Goal: Task Accomplishment & Management: Complete application form

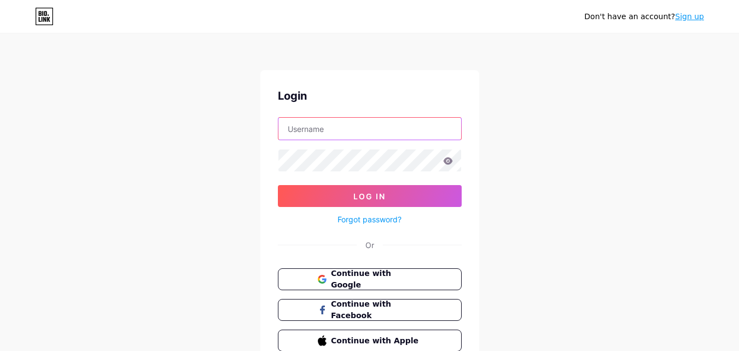
paste input "zeejaymechanical"
type input "zeejaymechanical"
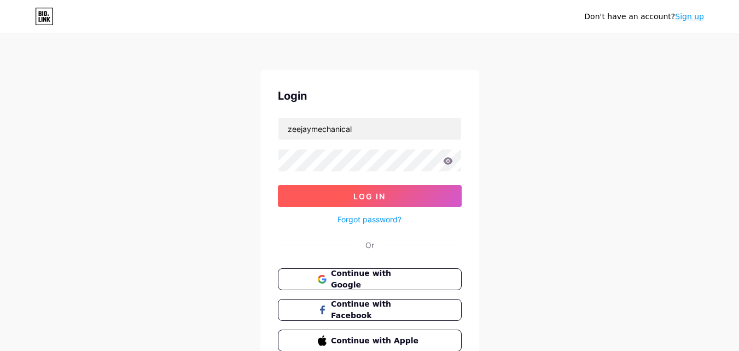
click at [423, 199] on button "Log In" at bounding box center [370, 196] width 184 height 22
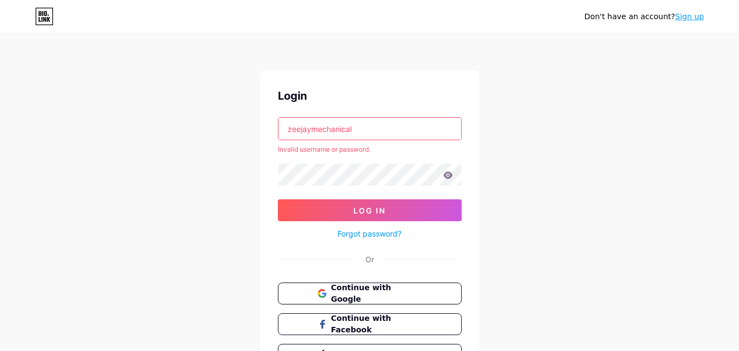
click at [693, 18] on link "Sign up" at bounding box center [689, 16] width 29 height 9
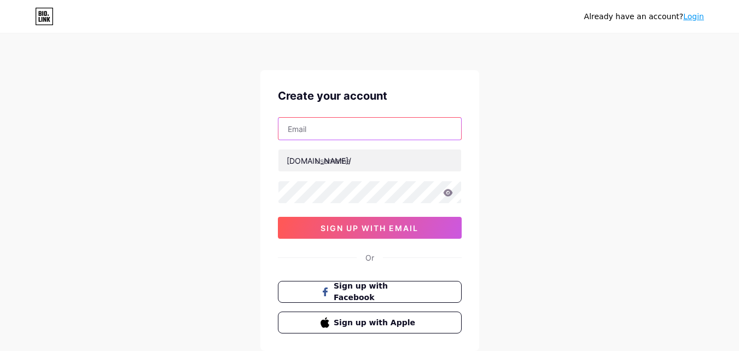
click at [312, 132] on input "text" at bounding box center [369, 129] width 183 height 22
type input "[EMAIL_ADDRESS][DOMAIN_NAME]"
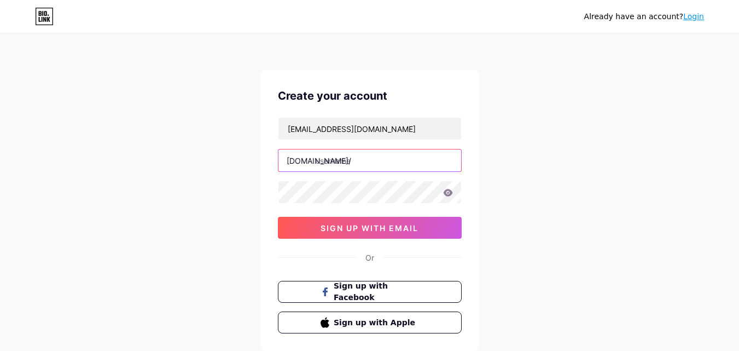
click at [361, 159] on input "text" at bounding box center [369, 160] width 183 height 22
paste input "zeejaymechanical"
type input "zeejaymechanical"
click at [485, 231] on div "Already have an account? Login Create your account zeejaymechanicalca@gmail.com…" at bounding box center [369, 209] width 739 height 419
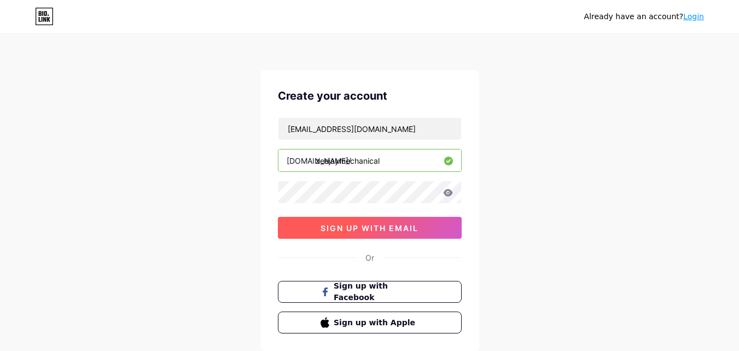
click at [392, 219] on button "sign up with email" at bounding box center [370, 228] width 184 height 22
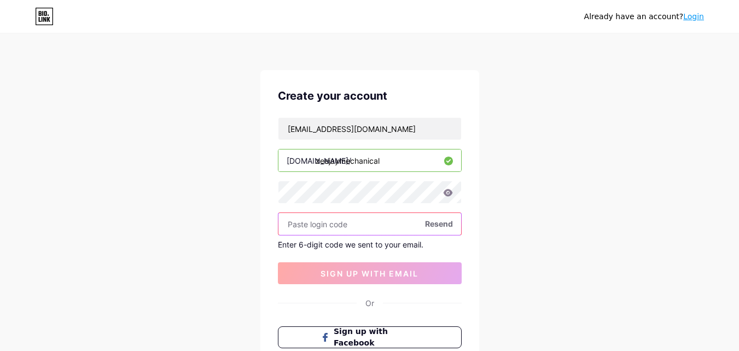
paste input "587650"
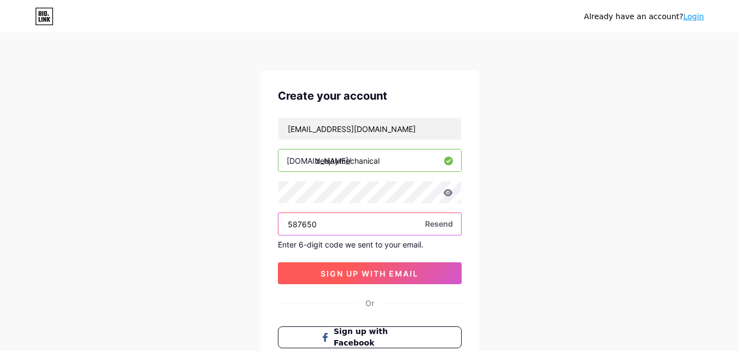
type input "587650"
click at [350, 275] on span "sign up with email" at bounding box center [370, 273] width 98 height 9
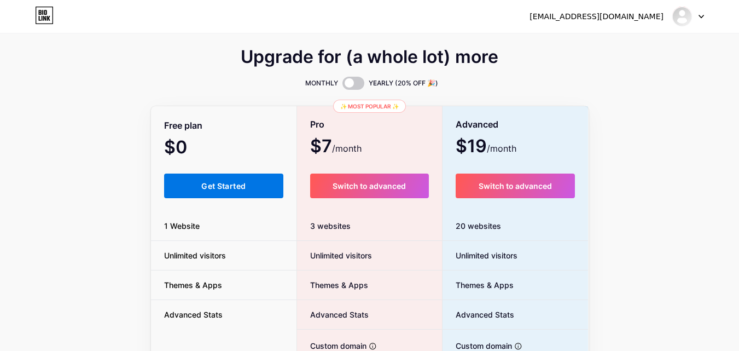
click at [199, 187] on button "Get Started" at bounding box center [224, 185] width 120 height 25
click at [245, 183] on span "Get Started" at bounding box center [223, 185] width 44 height 9
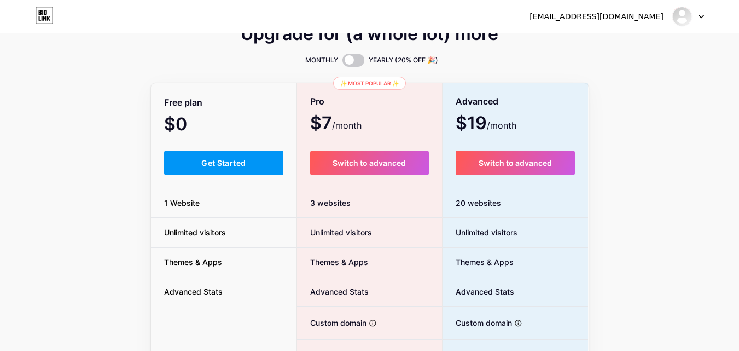
scroll to position [22, 0]
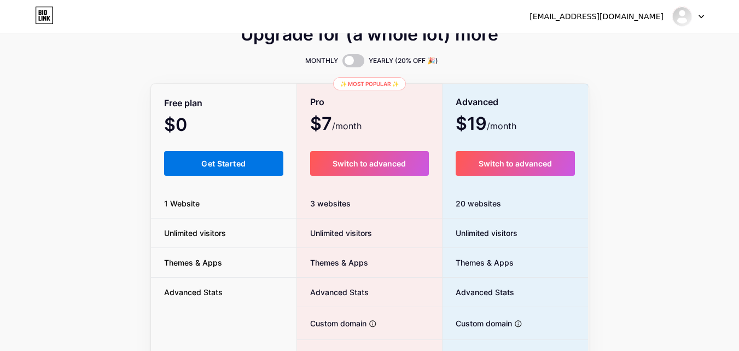
click at [229, 170] on button "Get Started" at bounding box center [224, 163] width 120 height 25
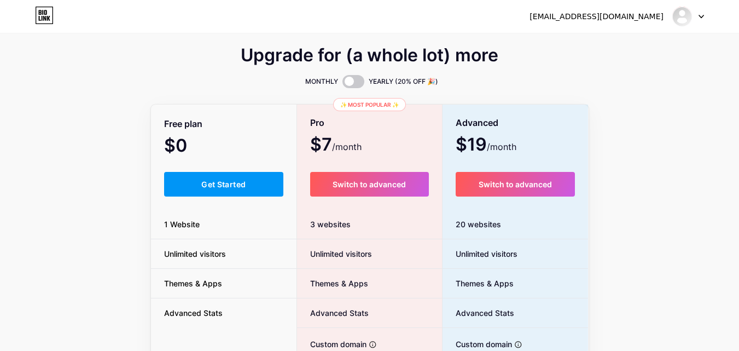
scroll to position [0, 0]
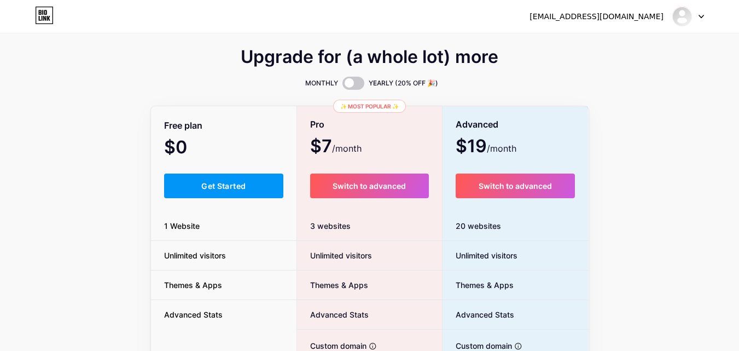
click at [231, 172] on div "Free plan $0 /month Get Started 1 Website Unlimited visitors Themes & Apps Adva…" at bounding box center [224, 300] width 146 height 386
click at [236, 177] on button "Get Started" at bounding box center [224, 185] width 120 height 25
click at [682, 13] on img at bounding box center [683, 17] width 18 height 18
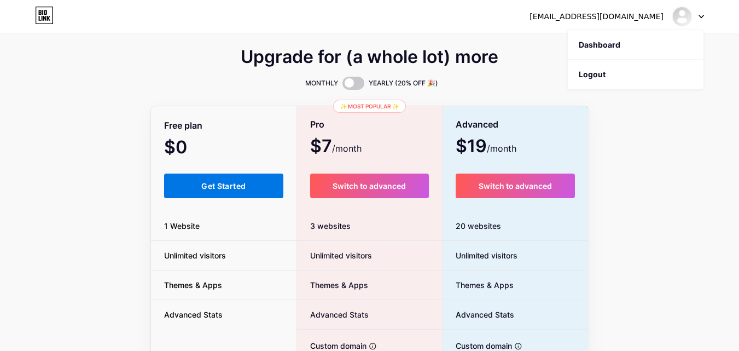
click at [254, 176] on button "Get Started" at bounding box center [224, 185] width 120 height 25
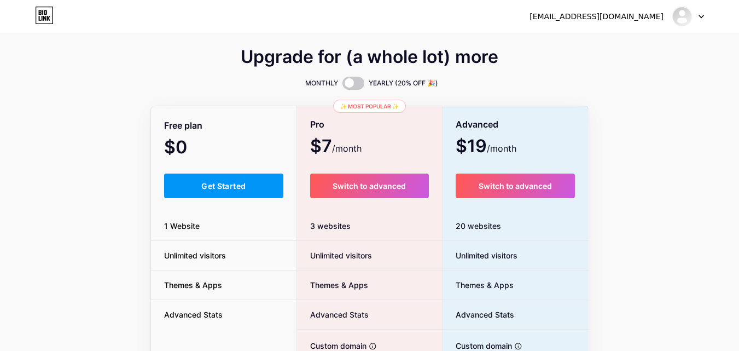
click at [199, 155] on span "$0 /month" at bounding box center [190, 148] width 53 height 15
click at [193, 142] on span "$0 /month" at bounding box center [190, 148] width 53 height 15
click at [200, 185] on button "Get Started" at bounding box center [224, 185] width 120 height 25
click at [200, 183] on button "Get Started" at bounding box center [224, 185] width 120 height 25
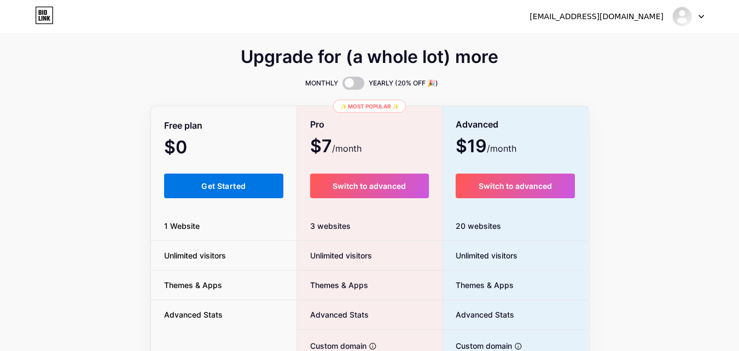
click at [200, 183] on button "Get Started" at bounding box center [224, 185] width 120 height 25
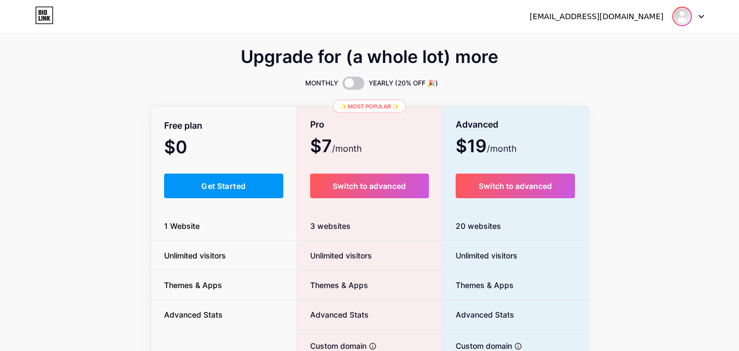
click at [687, 13] on img at bounding box center [683, 17] width 18 height 18
click at [660, 42] on link "Dashboard" at bounding box center [636, 45] width 136 height 30
click at [638, 36] on link "Dashboard" at bounding box center [636, 45] width 136 height 30
click at [642, 46] on link "Dashboard" at bounding box center [636, 45] width 136 height 30
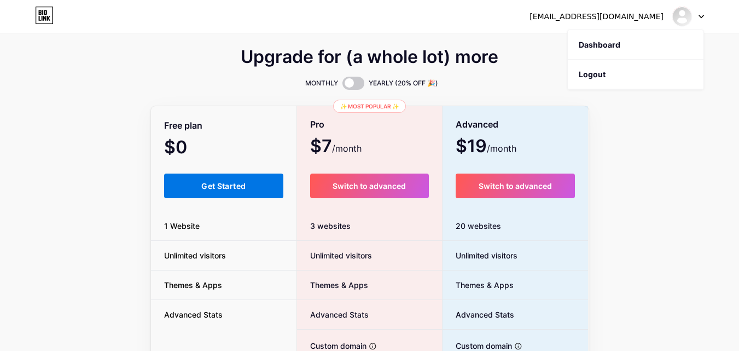
click at [217, 185] on span "Get Started" at bounding box center [223, 185] width 44 height 9
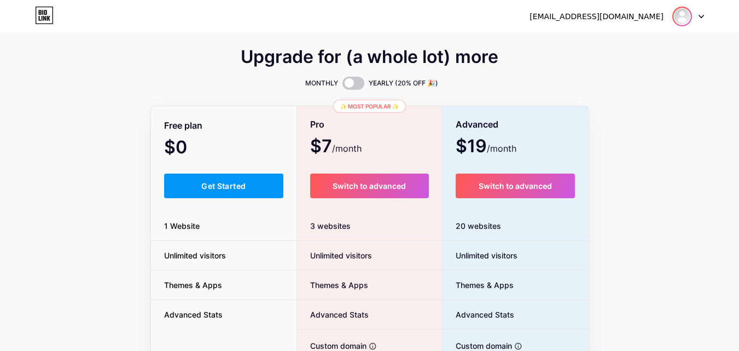
click at [678, 19] on img at bounding box center [683, 17] width 18 height 18
click at [664, 50] on link "Dashboard" at bounding box center [636, 45] width 136 height 30
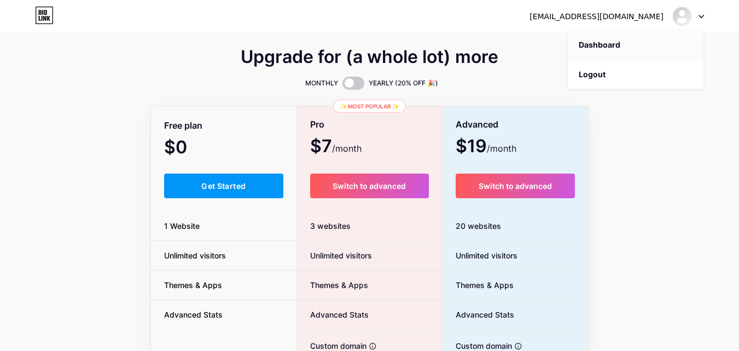
click at [664, 50] on link "Dashboard" at bounding box center [636, 45] width 136 height 30
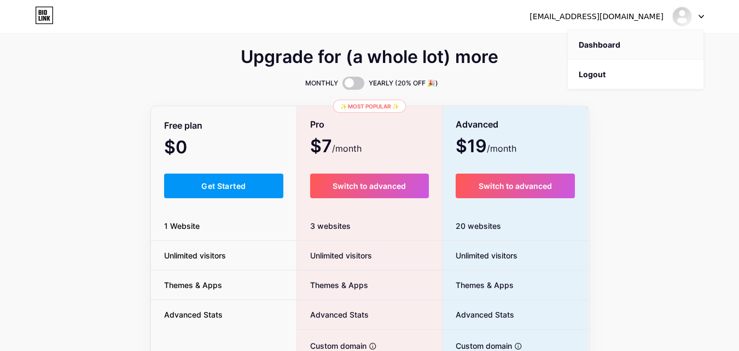
click at [664, 50] on link "Dashboard" at bounding box center [636, 45] width 136 height 30
click at [662, 47] on link "Dashboard" at bounding box center [636, 45] width 136 height 30
click at [642, 16] on div "[EMAIL_ADDRESS][DOMAIN_NAME]" at bounding box center [597, 16] width 134 height 11
click at [0, 91] on div "Upgrade for (a whole lot) more MONTHLY YEARLY (20% OFF 🎉) Free plan $0 /month G…" at bounding box center [369, 271] width 739 height 443
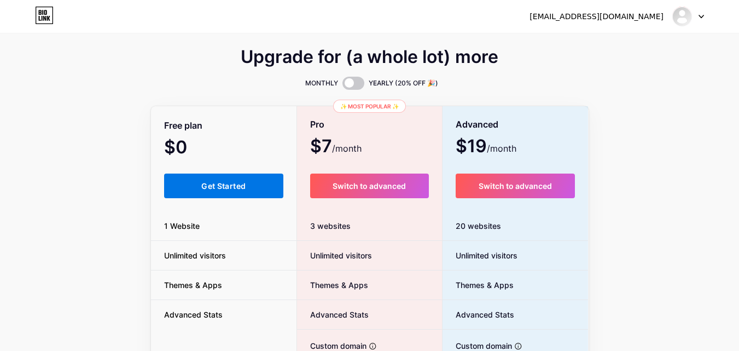
click at [223, 184] on span "Get Started" at bounding box center [223, 185] width 44 height 9
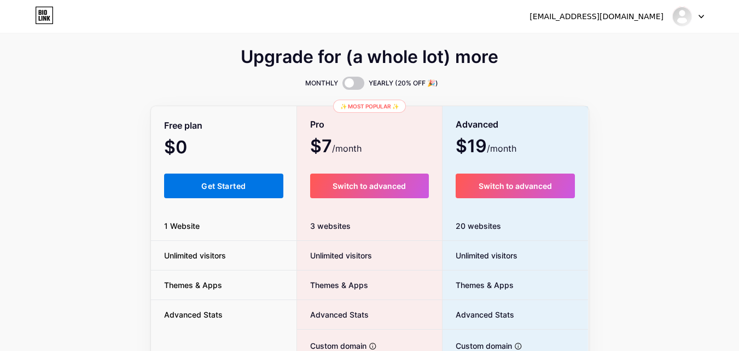
click at [223, 184] on span "Get Started" at bounding box center [223, 185] width 44 height 9
drag, startPoint x: 223, startPoint y: 184, endPoint x: 99, endPoint y: 3, distance: 219.6
click at [224, 184] on span "Get Started" at bounding box center [223, 185] width 44 height 9
click at [245, 184] on span "Get Started" at bounding box center [223, 185] width 44 height 9
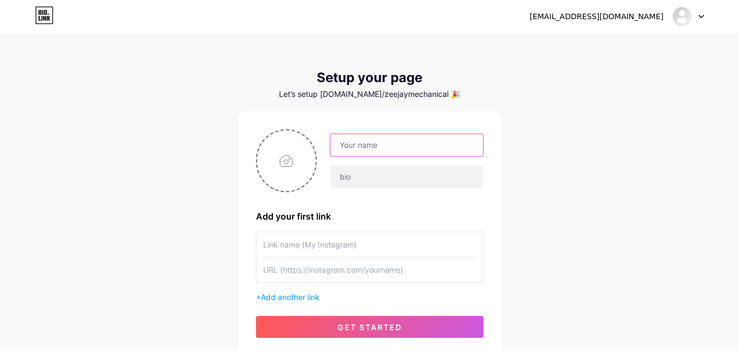
click at [367, 149] on input "text" at bounding box center [406, 145] width 152 height 22
click at [309, 169] on input "file" at bounding box center [286, 160] width 59 height 61
type input "C:\fakepath\zee jay profile.png"
click at [396, 145] on input "text" at bounding box center [406, 145] width 152 height 22
paste input "ZeeJay Mechanical [GEOGRAPHIC_DATA]"
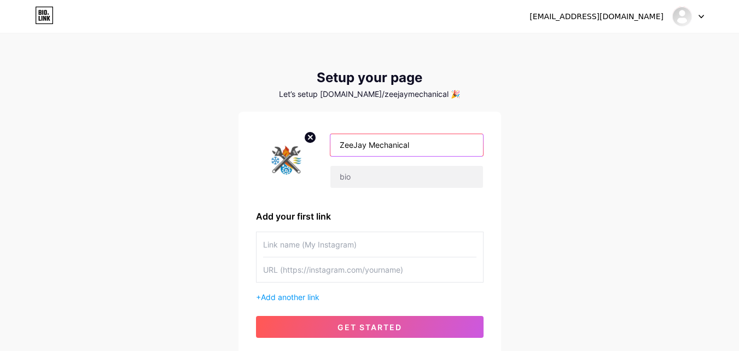
type input "ZeeJay Mechanical"
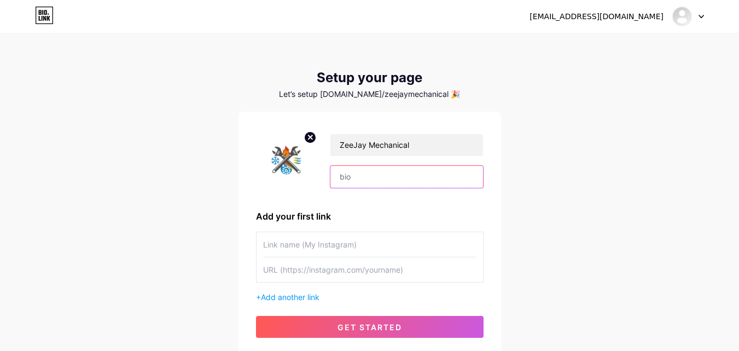
click at [410, 181] on input "text" at bounding box center [406, 177] width 152 height 22
paste input "[PERSON_NAME] Mechanical provide the best HVAC services in [GEOGRAPHIC_DATA]. W…"
type input "[PERSON_NAME] Mechanical provide the best HVAC services in [GEOGRAPHIC_DATA]. W…"
click at [336, 248] on input "text" at bounding box center [369, 244] width 213 height 25
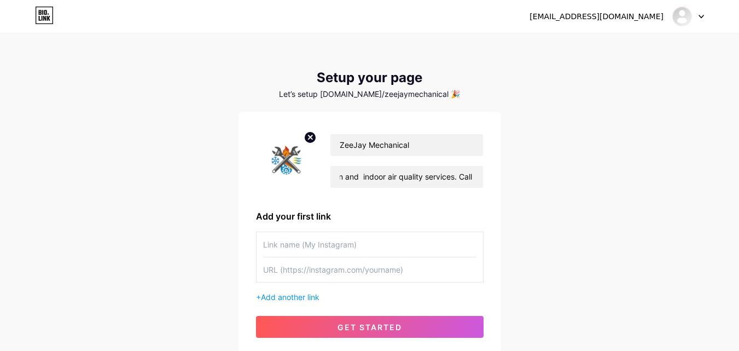
scroll to position [0, 0]
paste input "[URL][DOMAIN_NAME]"
type input "[URL][DOMAIN_NAME]"
click at [333, 268] on input "text" at bounding box center [369, 269] width 213 height 25
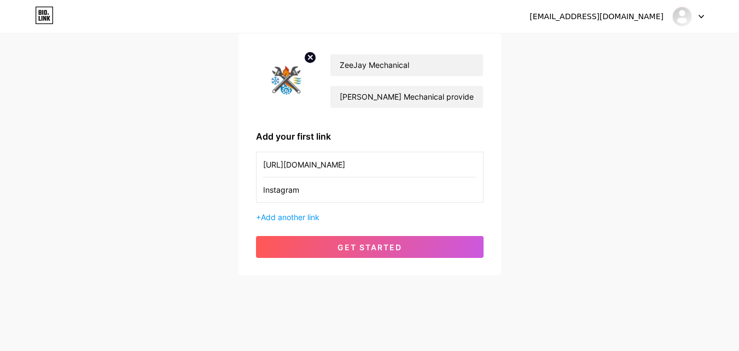
scroll to position [83, 0]
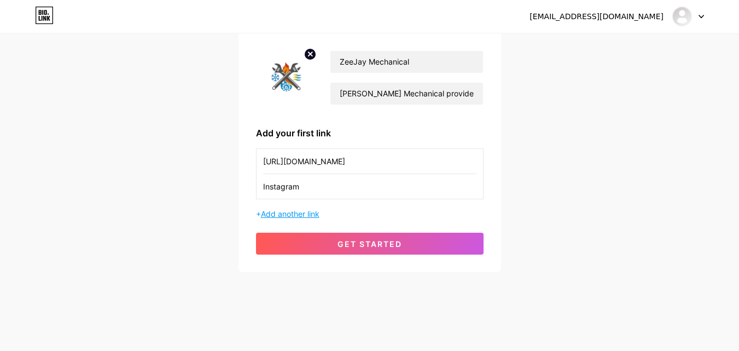
type input "Instagram"
click at [306, 217] on span "Add another link" at bounding box center [290, 213] width 59 height 9
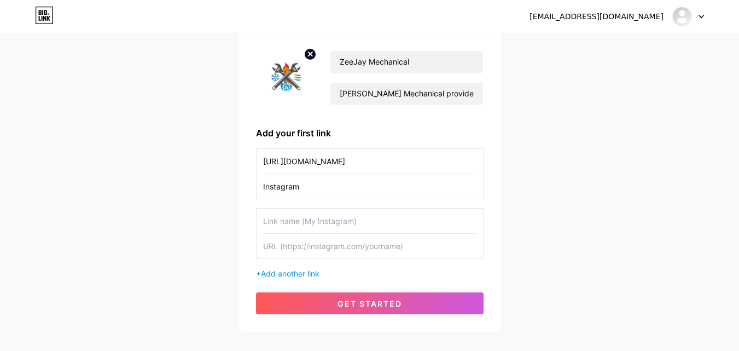
click at [300, 224] on input "text" at bounding box center [369, 220] width 213 height 25
click at [317, 160] on input "[URL][DOMAIN_NAME]" at bounding box center [369, 161] width 213 height 25
click at [285, 187] on input "Instagram" at bounding box center [369, 186] width 213 height 25
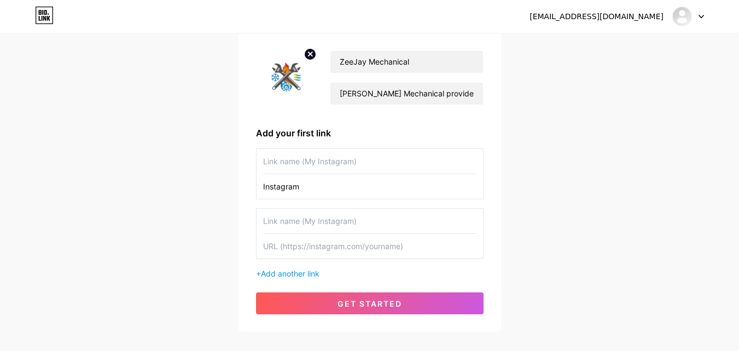
click at [285, 187] on input "Instagram" at bounding box center [369, 186] width 213 height 25
paste input "[URL][DOMAIN_NAME]"
type input "[URL][DOMAIN_NAME]"
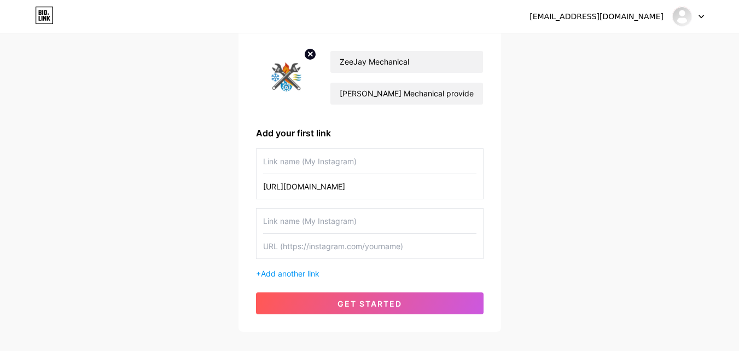
click at [297, 168] on input "text" at bounding box center [369, 161] width 213 height 25
type input "Instagram"
click at [298, 242] on input "text" at bounding box center [369, 246] width 213 height 25
paste input "[URL][DOMAIN_NAME]"
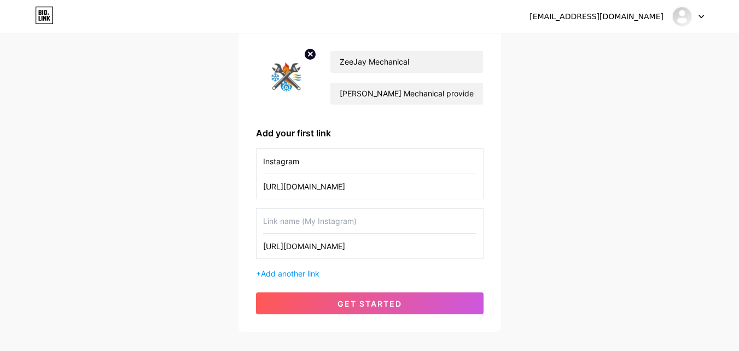
type input "[URL][DOMAIN_NAME]"
click at [299, 231] on input "text" at bounding box center [369, 220] width 213 height 25
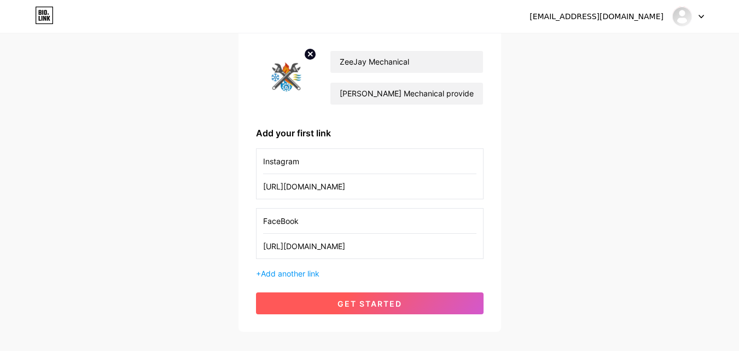
type input "FaceBook"
click at [380, 304] on span "get started" at bounding box center [370, 303] width 65 height 9
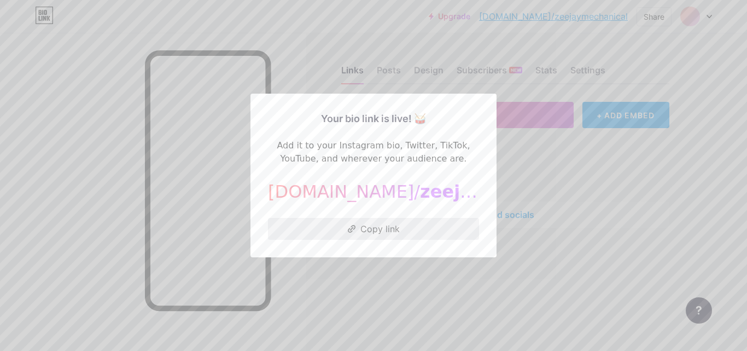
click at [393, 231] on button "Copy link" at bounding box center [373, 229] width 211 height 22
click at [393, 266] on div at bounding box center [373, 175] width 747 height 351
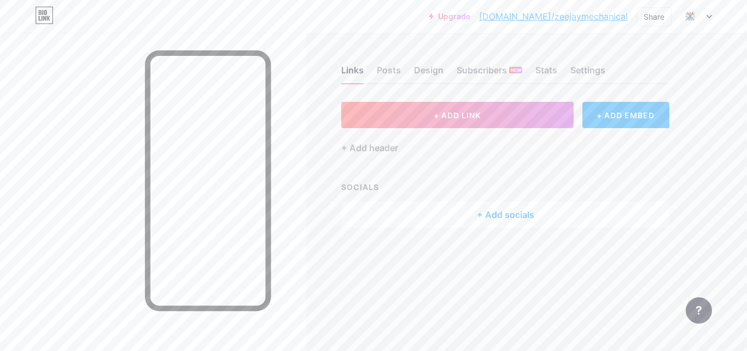
click at [485, 218] on div "+ Add socials" at bounding box center [505, 214] width 328 height 26
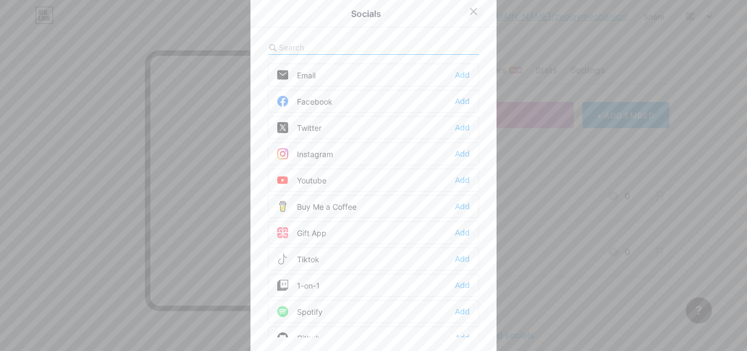
click at [472, 10] on icon at bounding box center [473, 11] width 9 height 9
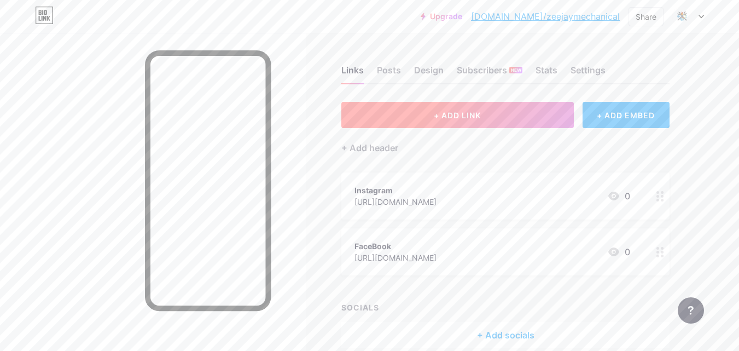
click at [478, 109] on button "+ ADD LINK" at bounding box center [457, 115] width 233 height 26
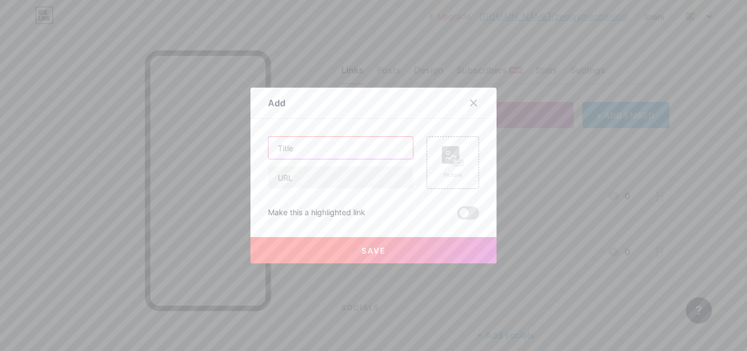
click at [336, 140] on input "text" at bounding box center [341, 148] width 144 height 22
paste input "Best HVAC Services in [GEOGRAPHIC_DATA] – Heating, Cooling & Furnace Installati…"
type input "Best HVAC Services in [GEOGRAPHIC_DATA] – Heating, Cooling & Furnace Installati…"
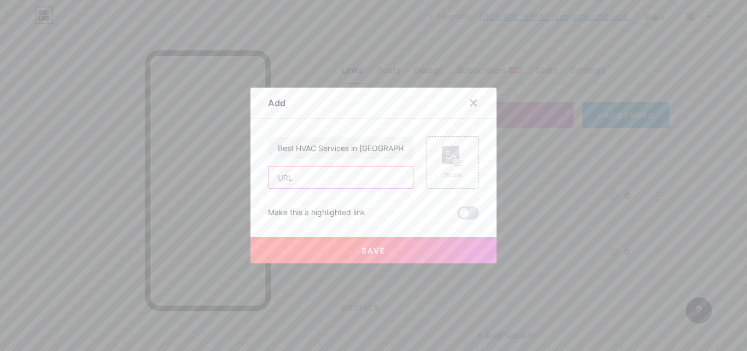
click at [270, 170] on input "text" at bounding box center [341, 177] width 144 height 22
paste input "[URL][DOMAIN_NAME]"
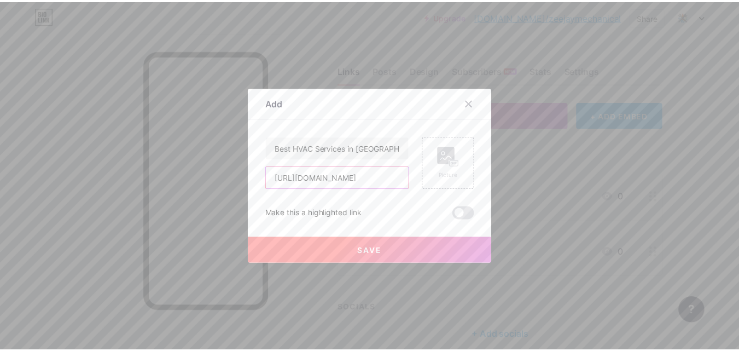
scroll to position [0, 5]
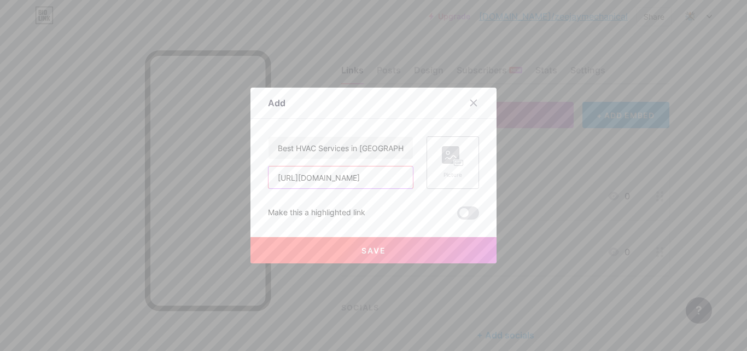
type input "[URL][DOMAIN_NAME]"
click at [472, 161] on div "Picture" at bounding box center [453, 162] width 53 height 53
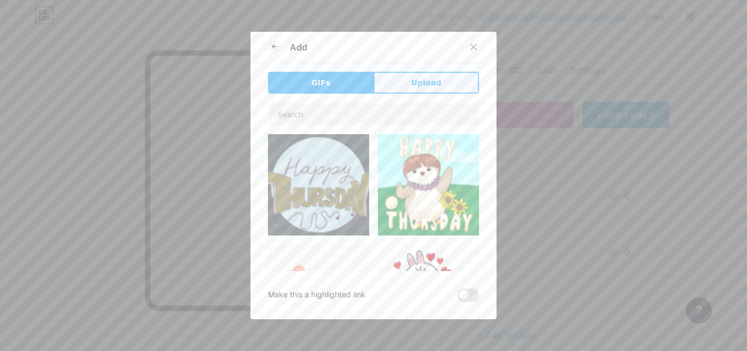
click at [421, 83] on span "Upload" at bounding box center [426, 82] width 30 height 11
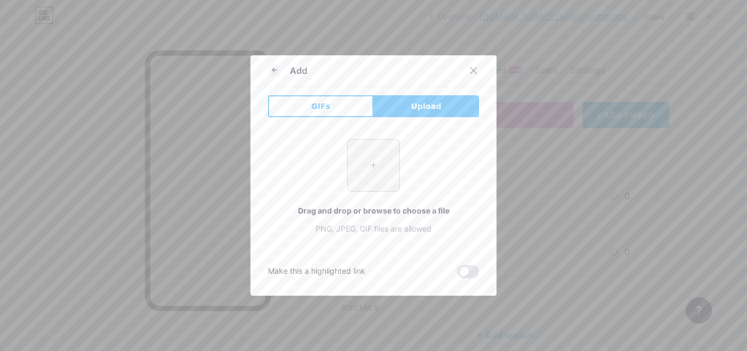
click at [374, 166] on input "file" at bounding box center [373, 165] width 51 height 51
type input "C:\fakepath\zee pr.jpg"
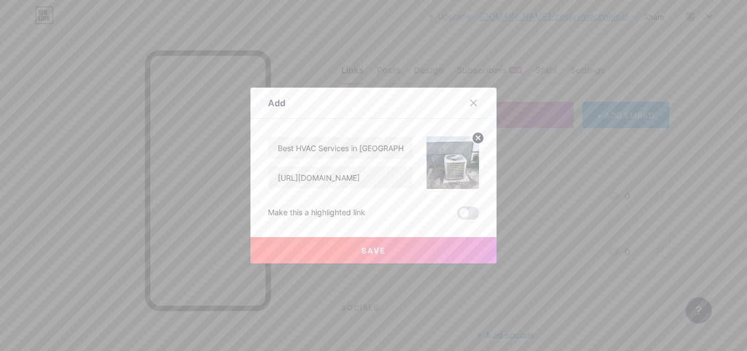
click at [386, 250] on button "Save" at bounding box center [374, 250] width 246 height 26
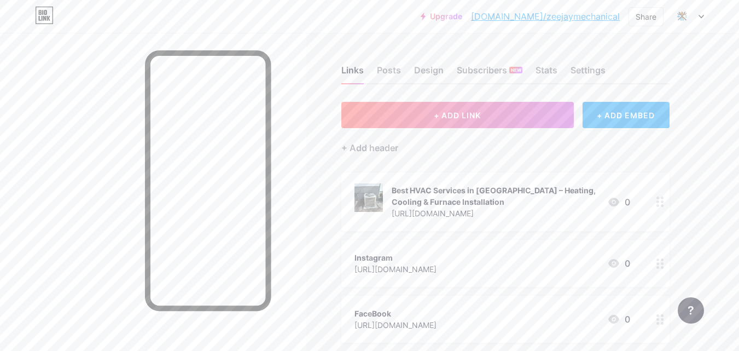
click at [563, 4] on div "Upgrade [DOMAIN_NAME]/zeejay... [DOMAIN_NAME]/zeejaymechanical Share Switch acc…" at bounding box center [369, 16] width 739 height 33
click at [566, 10] on link "[DOMAIN_NAME]/zeejaymechanical" at bounding box center [545, 16] width 149 height 13
